Goal: Information Seeking & Learning: Learn about a topic

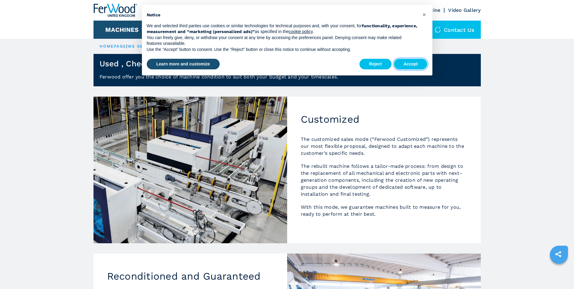
click at [411, 65] on button "Accept" at bounding box center [411, 64] width 34 height 11
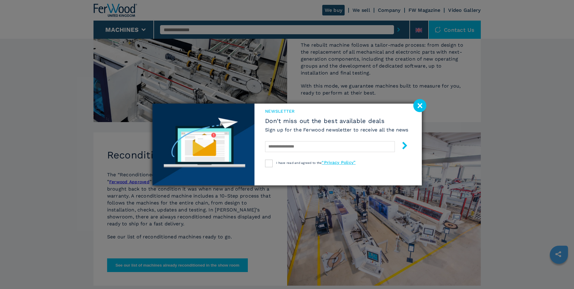
click at [419, 106] on image at bounding box center [419, 105] width 13 height 13
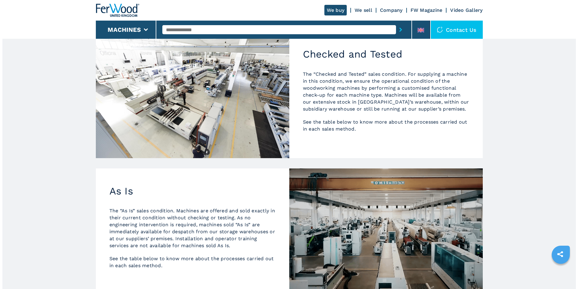
scroll to position [385, 0]
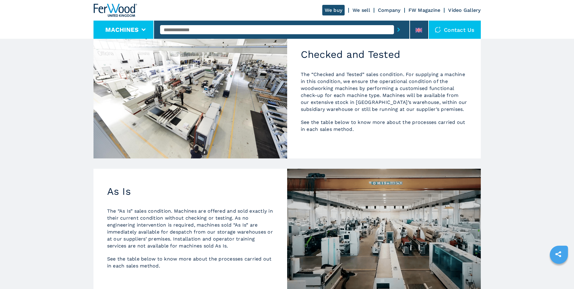
click at [144, 29] on icon at bounding box center [144, 29] width 4 height 3
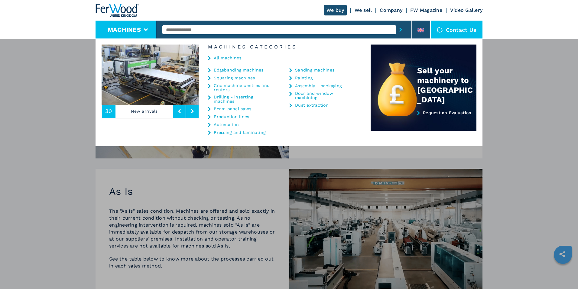
click at [227, 87] on link "Cnc machine centres and routers" at bounding box center [244, 87] width 60 height 8
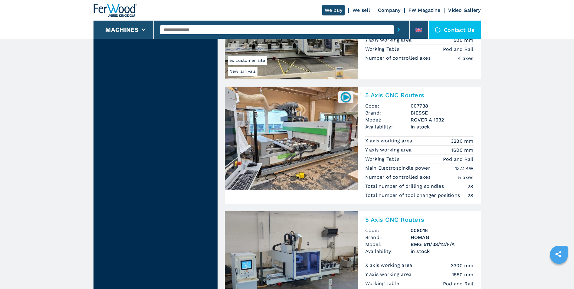
scroll to position [696, 0]
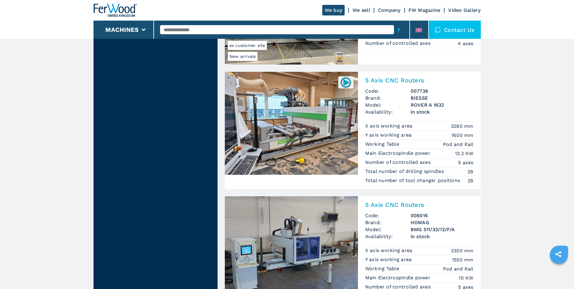
click at [310, 130] on img at bounding box center [291, 123] width 133 height 103
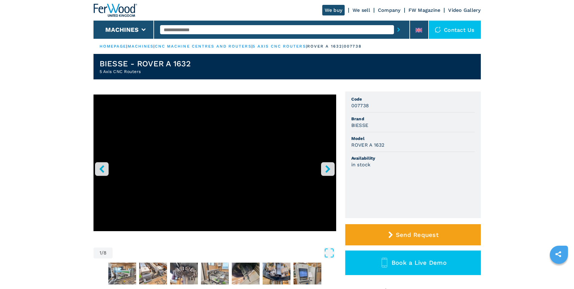
click at [329, 165] on icon "right-button" at bounding box center [328, 169] width 8 height 8
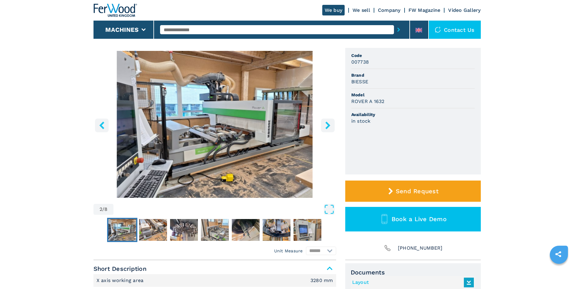
scroll to position [60, 0]
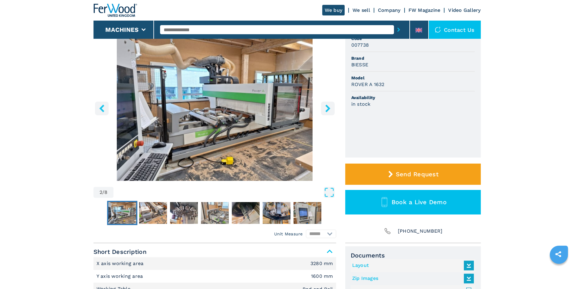
click at [327, 110] on icon "right-button" at bounding box center [327, 108] width 5 height 8
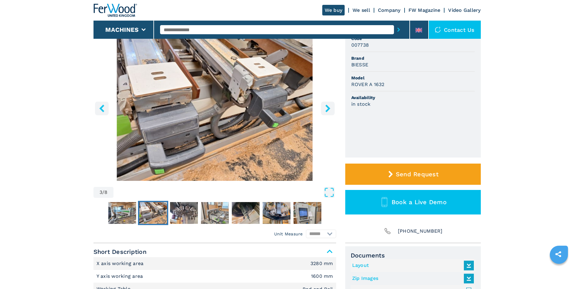
click at [327, 110] on icon "right-button" at bounding box center [327, 108] width 5 height 8
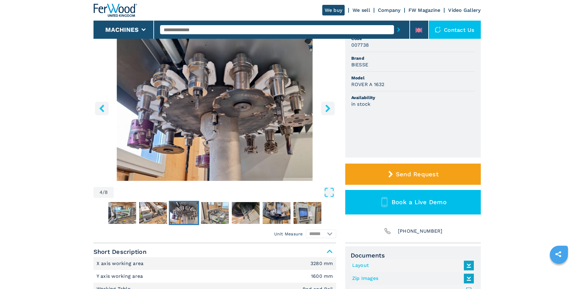
click at [327, 110] on icon "right-button" at bounding box center [327, 108] width 5 height 8
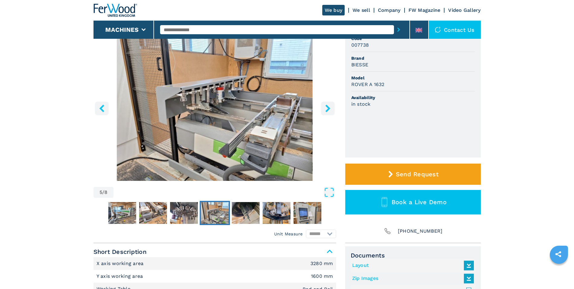
click at [327, 110] on icon "right-button" at bounding box center [327, 108] width 5 height 8
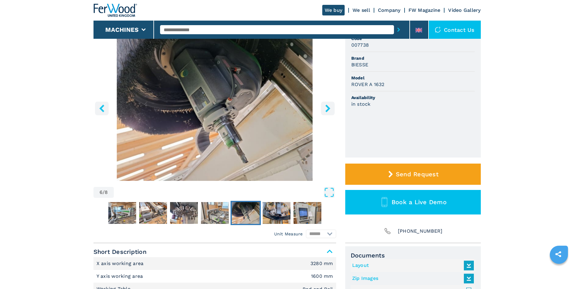
click at [327, 110] on icon "right-button" at bounding box center [327, 108] width 5 height 8
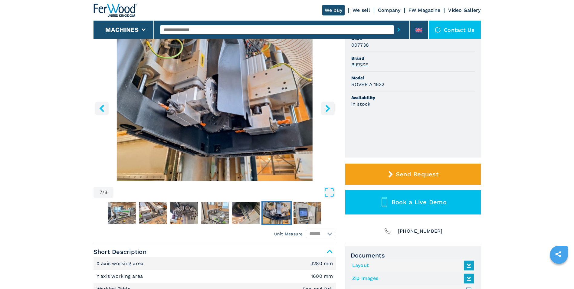
click at [328, 110] on icon "right-button" at bounding box center [327, 108] width 5 height 8
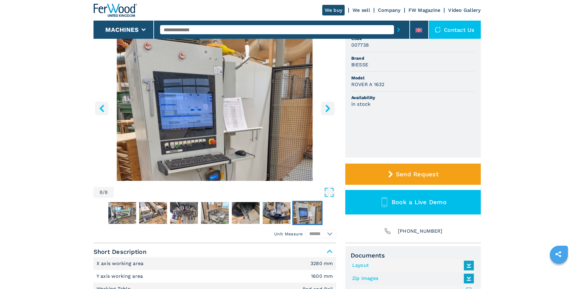
click at [328, 110] on icon "right-button" at bounding box center [327, 108] width 5 height 8
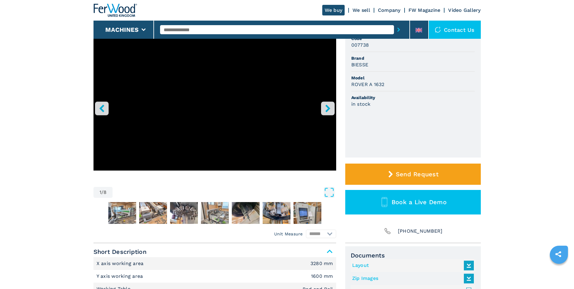
click at [97, 110] on button "left-button" at bounding box center [102, 108] width 14 height 14
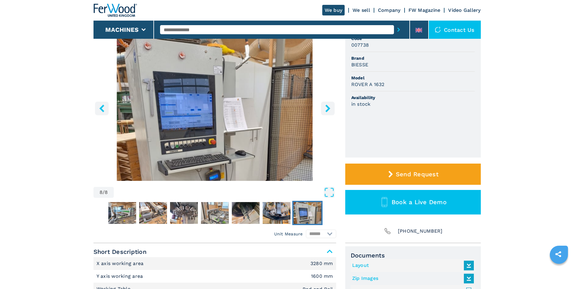
click at [326, 109] on icon "right-button" at bounding box center [328, 108] width 8 height 8
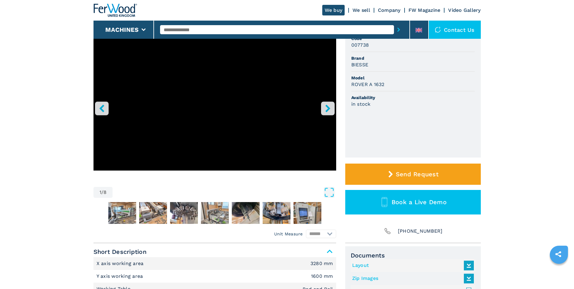
click at [101, 108] on icon "left-button" at bounding box center [101, 108] width 5 height 8
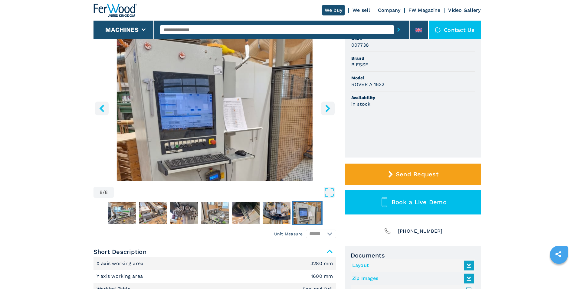
click at [328, 108] on icon "right-button" at bounding box center [327, 108] width 5 height 8
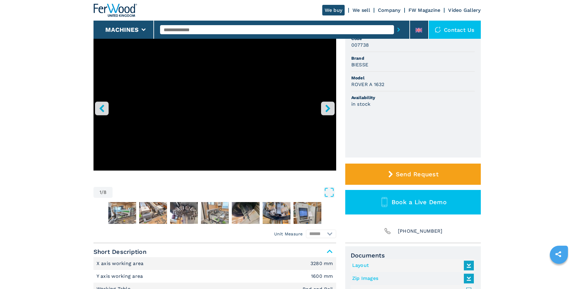
click at [328, 108] on icon "right-button" at bounding box center [327, 108] width 5 height 8
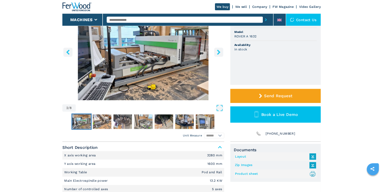
scroll to position [91, 0]
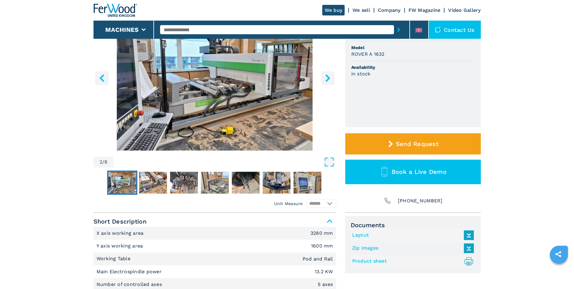
click at [241, 115] on img "Go to Slide 2" at bounding box center [214, 77] width 243 height 147
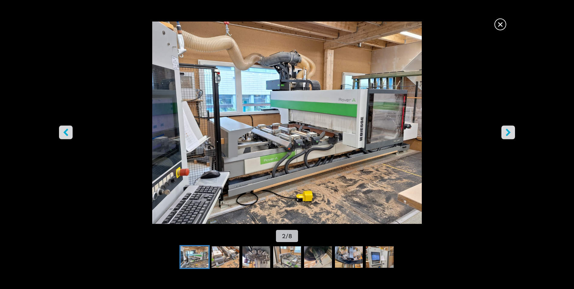
drag, startPoint x: 295, startPoint y: 168, endPoint x: 439, endPoint y: 149, distance: 145.6
click at [439, 149] on img "Go to Slide 2" at bounding box center [287, 122] width 516 height 202
click at [505, 133] on icon "right-button" at bounding box center [508, 133] width 8 height 8
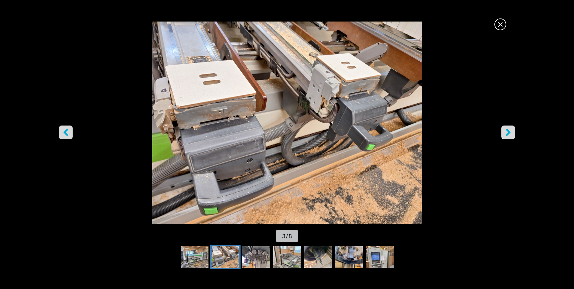
click at [505, 133] on icon "right-button" at bounding box center [508, 133] width 8 height 8
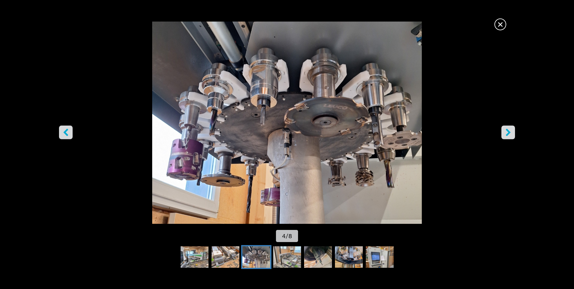
click at [505, 133] on icon "right-button" at bounding box center [508, 133] width 8 height 8
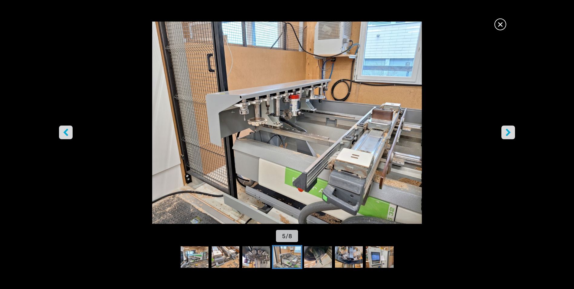
click at [505, 133] on icon "right-button" at bounding box center [508, 133] width 8 height 8
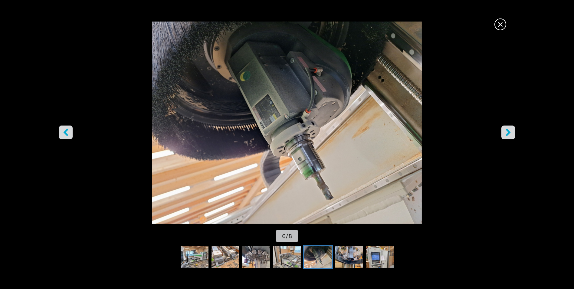
click at [505, 133] on icon "right-button" at bounding box center [508, 133] width 8 height 8
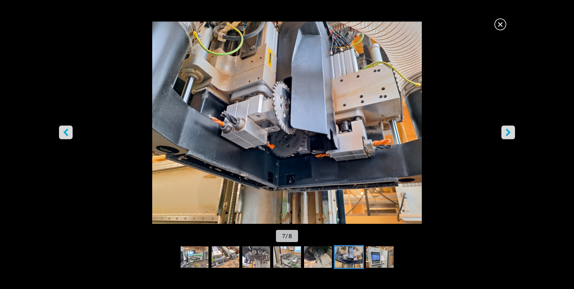
click at [505, 133] on icon "right-button" at bounding box center [508, 133] width 8 height 8
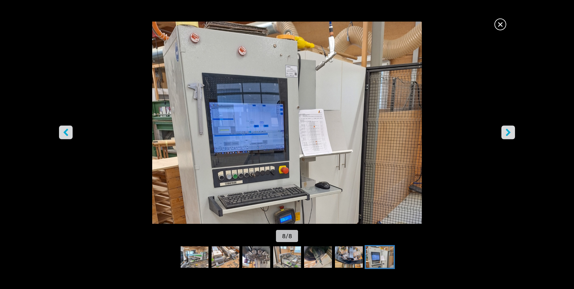
click at [505, 133] on icon "right-button" at bounding box center [508, 133] width 8 height 8
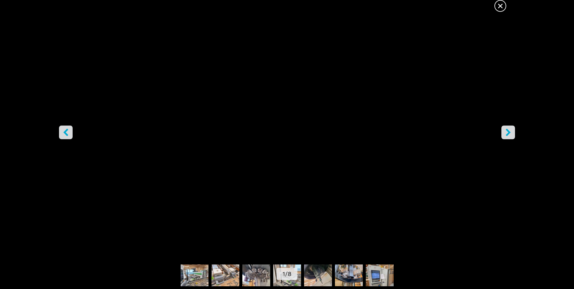
click at [505, 133] on icon "right-button" at bounding box center [508, 133] width 8 height 8
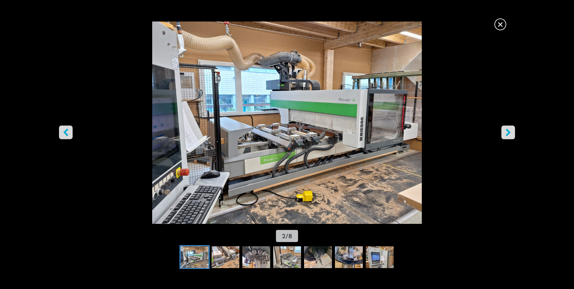
click at [505, 133] on icon "right-button" at bounding box center [508, 133] width 8 height 8
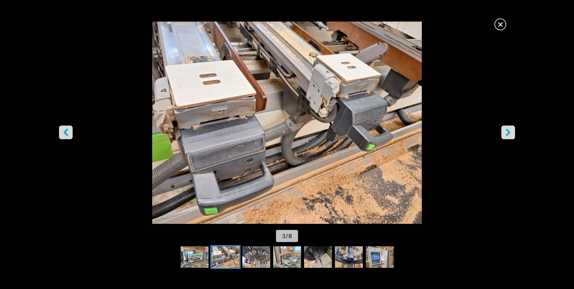
click at [504, 132] on icon "right-button" at bounding box center [508, 133] width 8 height 8
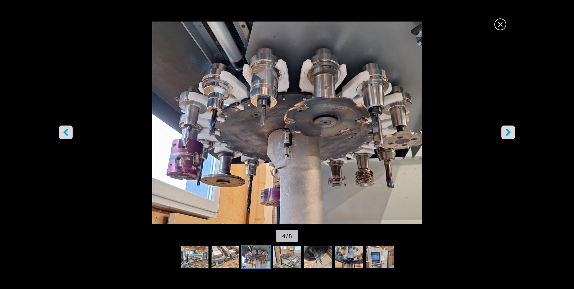
click at [504, 132] on icon "right-button" at bounding box center [508, 133] width 8 height 8
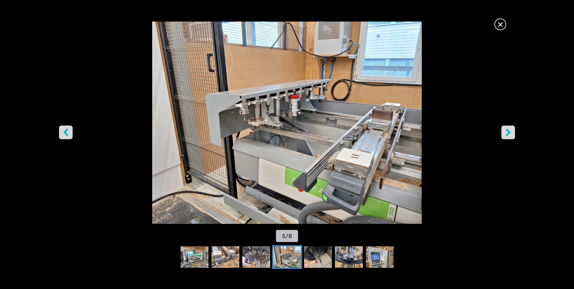
click at [307, 106] on img "Go to Slide 5" at bounding box center [287, 122] width 516 height 202
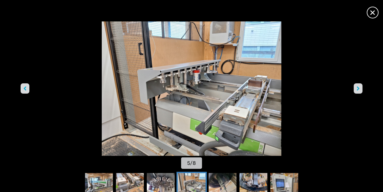
click at [199, 81] on img "Go to Slide 5" at bounding box center [191, 88] width 344 height 135
drag, startPoint x: 195, startPoint y: 79, endPoint x: 190, endPoint y: 81, distance: 5.1
click at [190, 81] on img "Go to Slide 5" at bounding box center [191, 88] width 344 height 135
click at [355, 90] on button "right-button" at bounding box center [357, 88] width 9 height 10
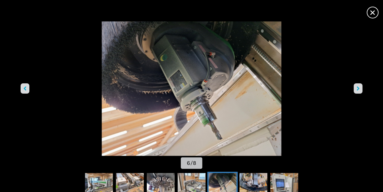
click at [355, 90] on button "right-button" at bounding box center [357, 88] width 9 height 10
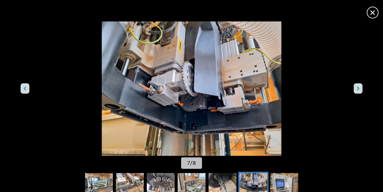
click at [355, 90] on button "right-button" at bounding box center [357, 88] width 9 height 10
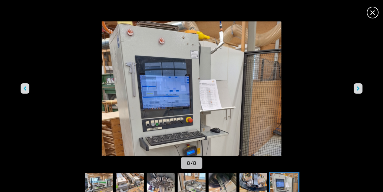
click at [355, 90] on button "right-button" at bounding box center [357, 88] width 9 height 10
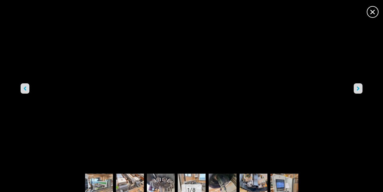
click at [370, 10] on span "×" at bounding box center [372, 10] width 11 height 11
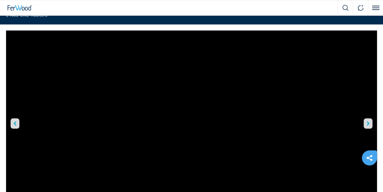
scroll to position [40, 0]
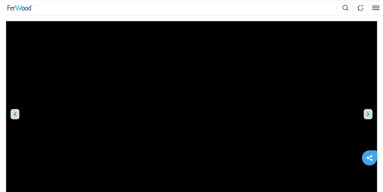
click at [367, 114] on icon "right-button" at bounding box center [367, 114] width 3 height 4
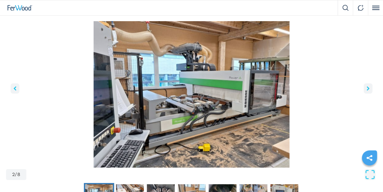
click at [365, 93] on button "right-button" at bounding box center [367, 88] width 9 height 10
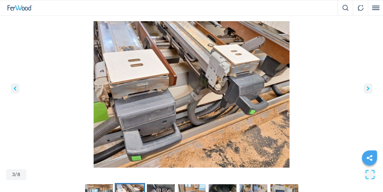
click at [366, 91] on button "right-button" at bounding box center [367, 88] width 9 height 10
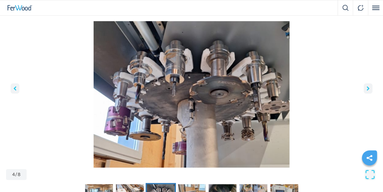
click at [366, 91] on button "right-button" at bounding box center [367, 88] width 9 height 10
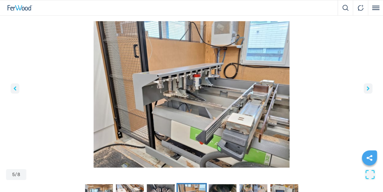
drag, startPoint x: 366, startPoint y: 91, endPoint x: 364, endPoint y: 74, distance: 17.1
click at [364, 74] on img "Go to Slide 5" at bounding box center [191, 94] width 371 height 147
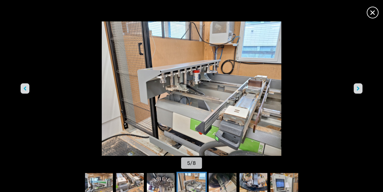
click at [360, 87] on button "right-button" at bounding box center [357, 88] width 9 height 10
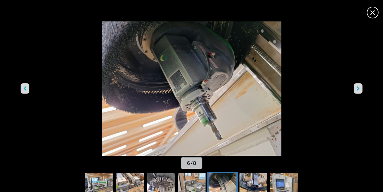
click at [359, 88] on button "right-button" at bounding box center [357, 88] width 9 height 10
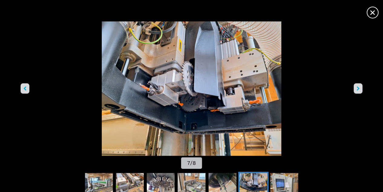
click at [359, 88] on button "right-button" at bounding box center [357, 88] width 9 height 10
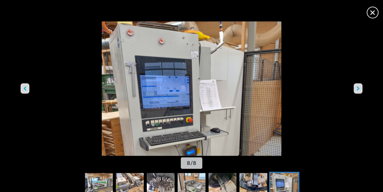
click at [359, 88] on button "right-button" at bounding box center [357, 88] width 9 height 10
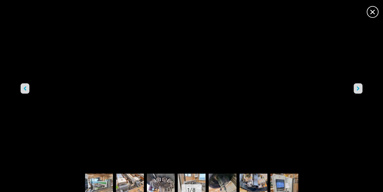
click at [359, 88] on button "right-button" at bounding box center [357, 88] width 9 height 10
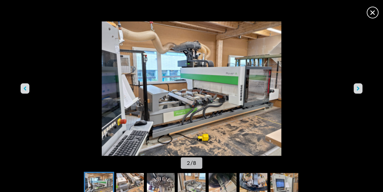
click at [372, 13] on span "×" at bounding box center [372, 11] width 11 height 11
